Goal: Information Seeking & Learning: Learn about a topic

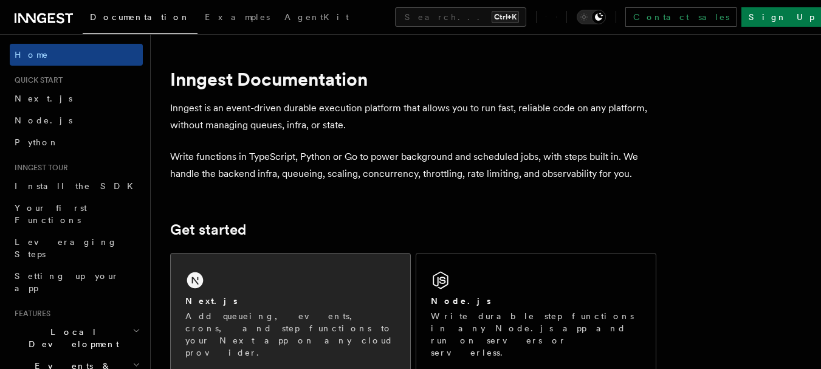
click at [258, 275] on div "Next.js Add queueing, events, crons, and step functions to your Next app on any…" at bounding box center [290, 313] width 239 height 120
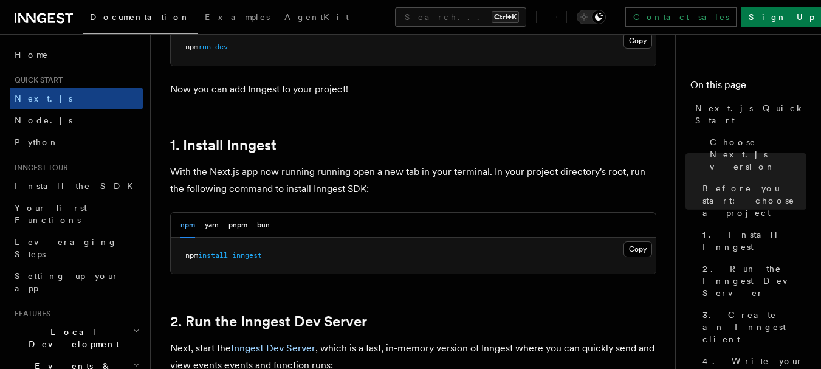
scroll to position [608, 0]
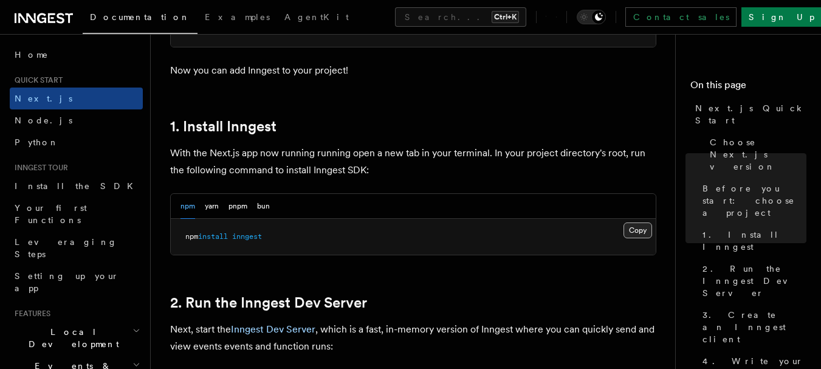
click at [640, 231] on button "Copy Copied" at bounding box center [637, 230] width 29 height 16
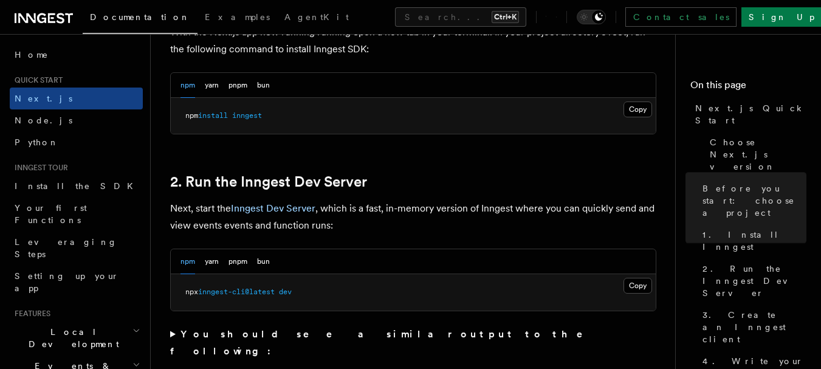
scroll to position [729, 0]
drag, startPoint x: 254, startPoint y: 289, endPoint x: 185, endPoint y: 289, distance: 68.7
click at [185, 289] on span "npx inngest-cli@latest dev" at bounding box center [238, 291] width 106 height 9
copy span "npx inngest-cli@"
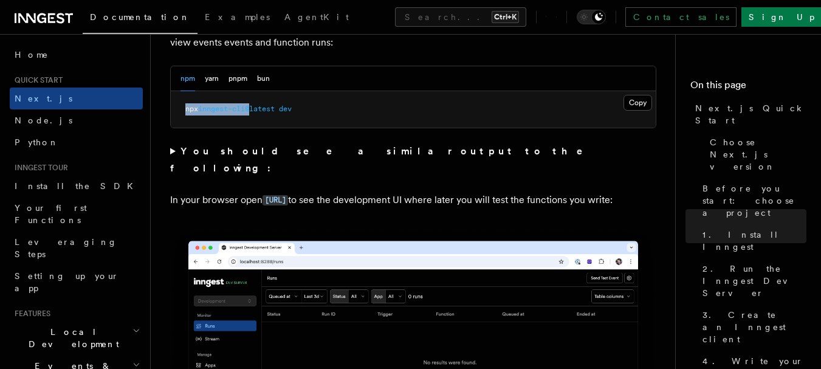
scroll to position [956, 0]
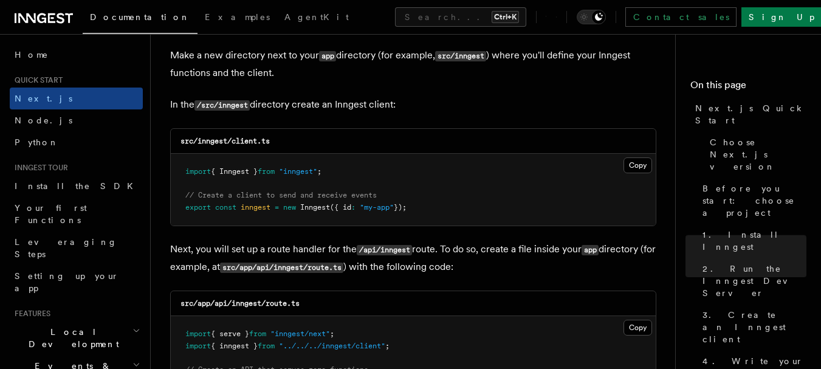
scroll to position [1519, 0]
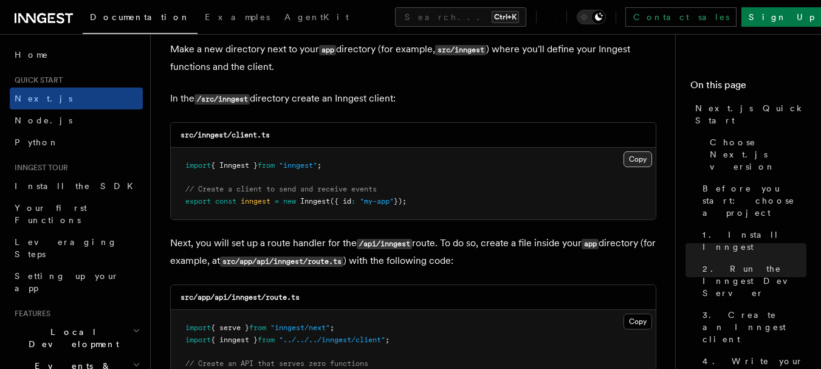
click at [646, 153] on button "Copy Copied" at bounding box center [637, 159] width 29 height 16
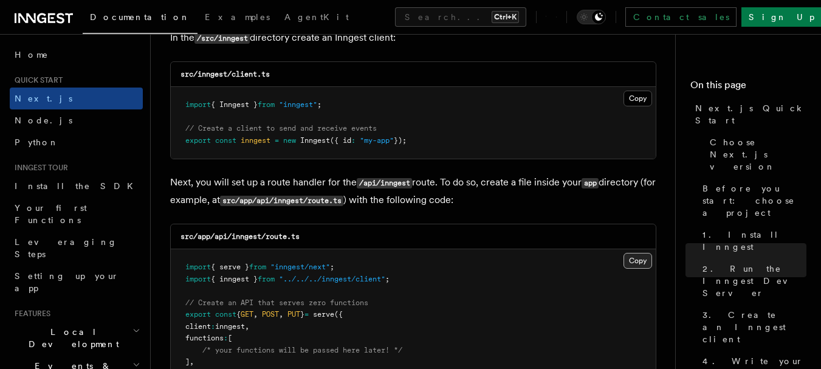
click at [635, 258] on button "Copy Copied" at bounding box center [637, 261] width 29 height 16
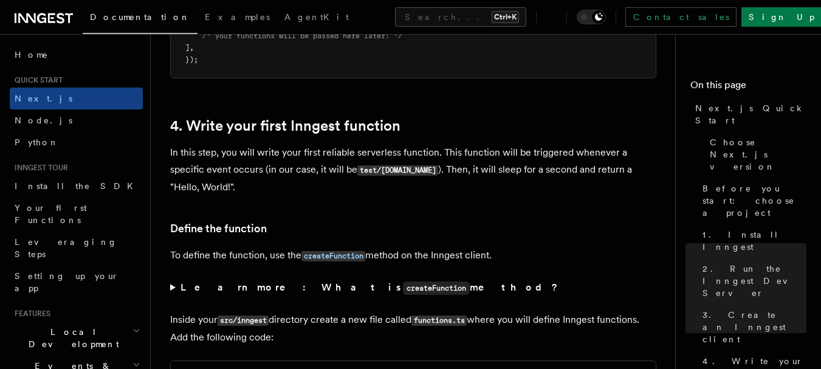
scroll to position [1944, 0]
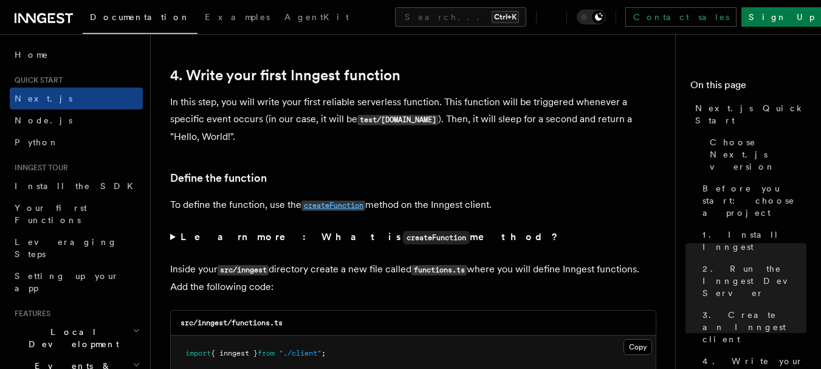
drag, startPoint x: 271, startPoint y: 206, endPoint x: 306, endPoint y: 206, distance: 34.6
click at [306, 206] on p "To define the function, use the createFunction method on the Inngest client." at bounding box center [413, 205] width 486 height 18
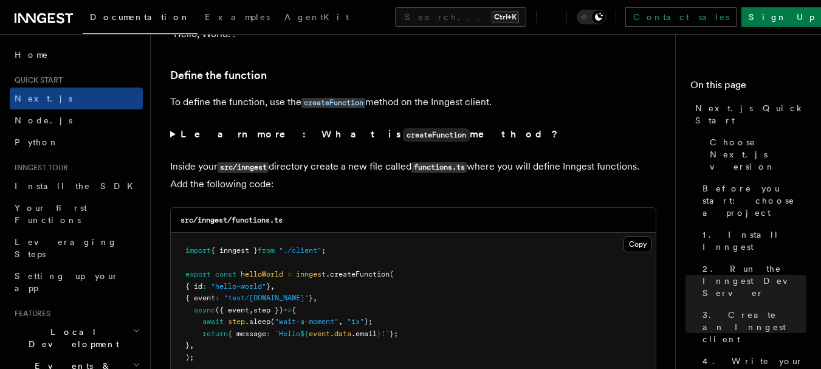
scroll to position [2066, 0]
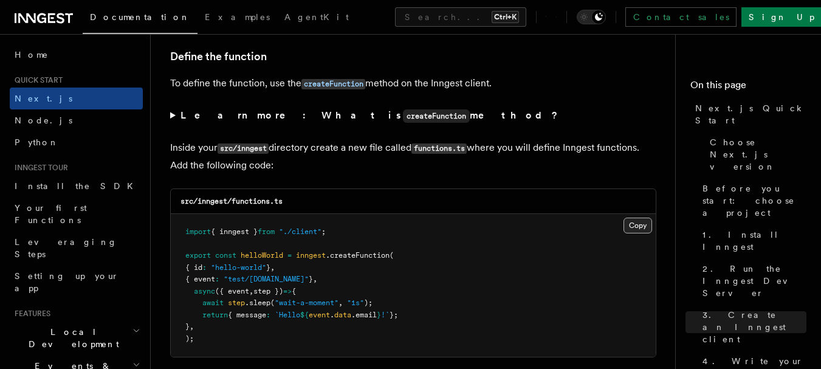
click at [628, 227] on button "Copy Copied" at bounding box center [637, 225] width 29 height 16
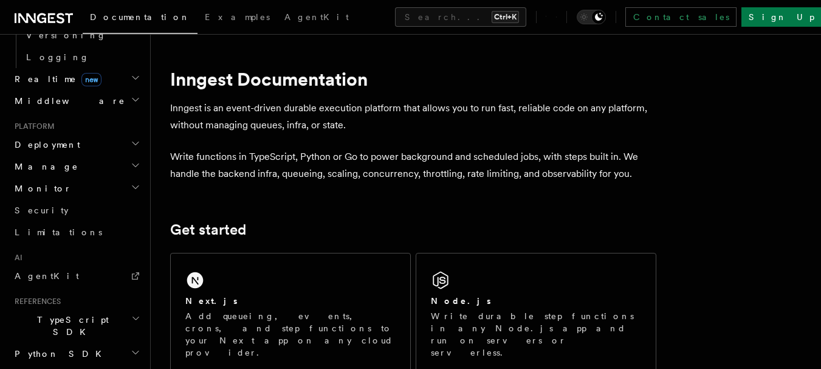
scroll to position [547, 0]
click at [77, 250] on li "AI AgentKit" at bounding box center [76, 267] width 133 height 34
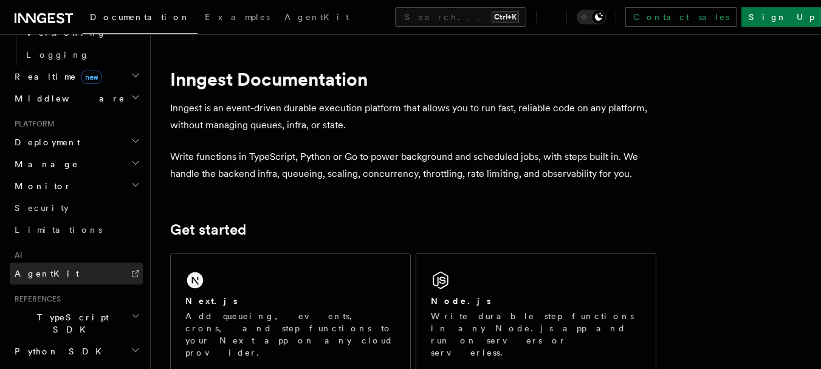
click at [60, 262] on link "AgentKit" at bounding box center [76, 273] width 133 height 22
